Goal: Find contact information

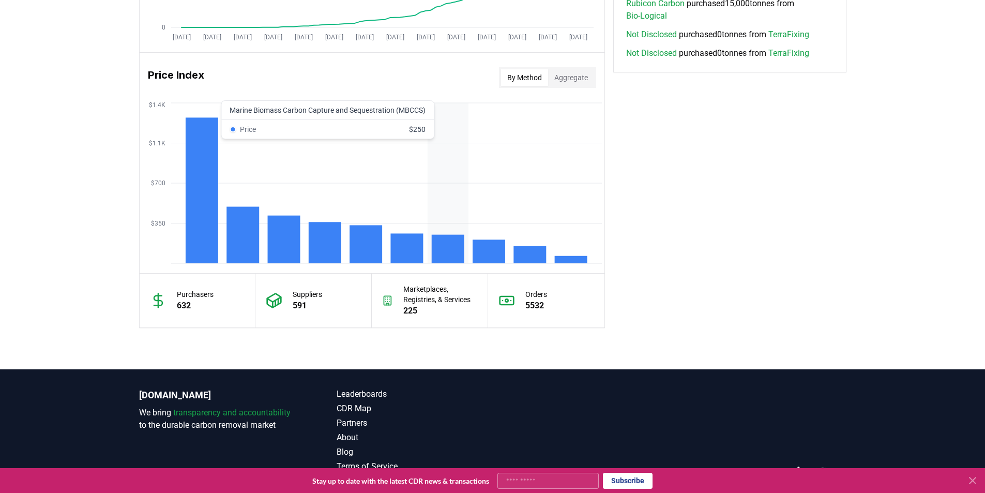
scroll to position [836, 0]
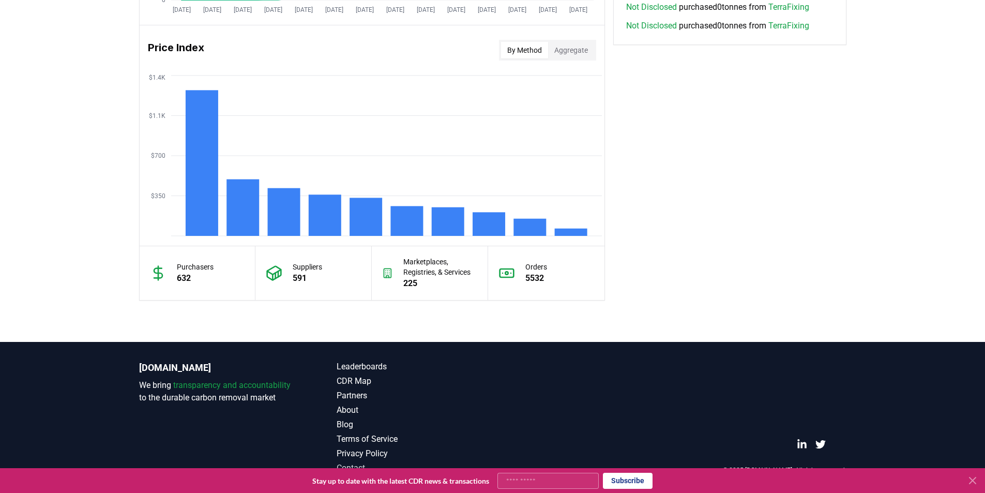
click at [357, 466] on link "Contact" at bounding box center [415, 468] width 156 height 12
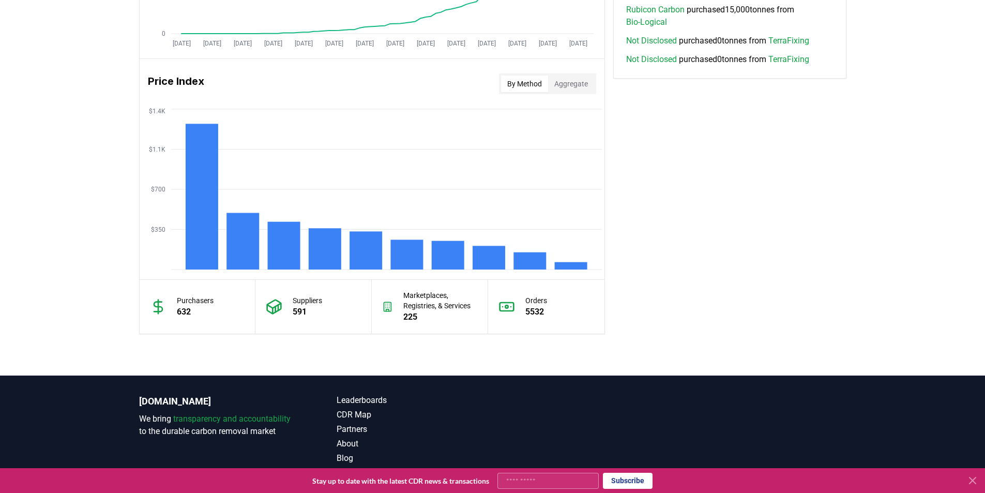
scroll to position [785, 0]
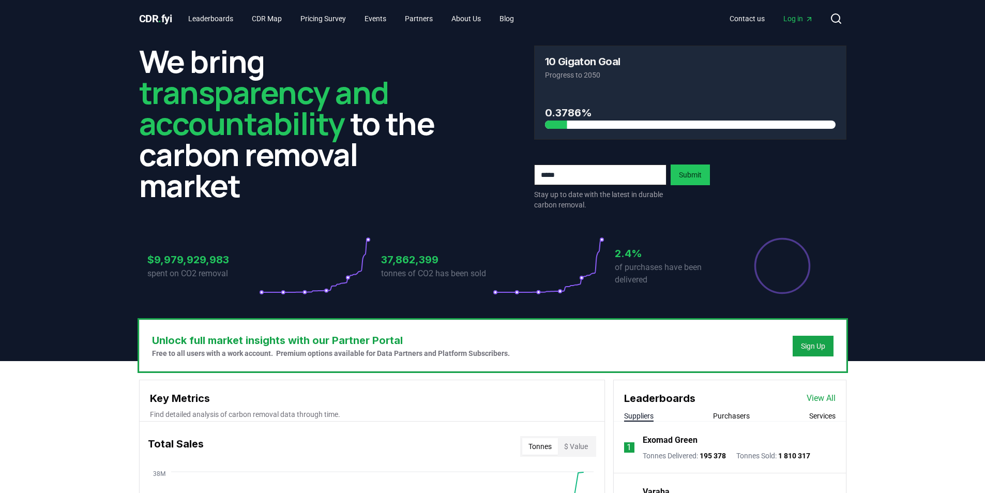
click at [146, 21] on span "CDR . fyi" at bounding box center [155, 18] width 33 height 12
click at [515, 19] on link "Blog" at bounding box center [506, 18] width 31 height 19
click at [482, 13] on link "About Us" at bounding box center [466, 18] width 46 height 19
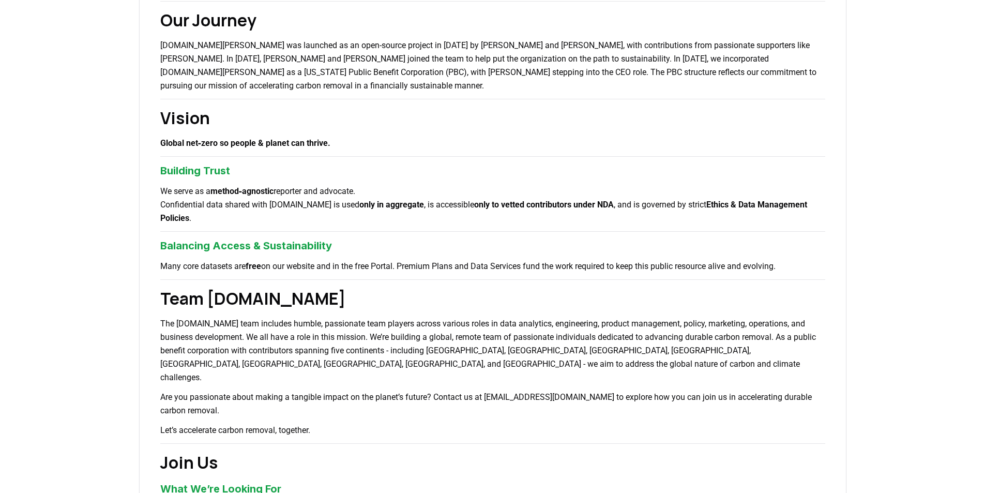
scroll to position [310, 0]
